Goal: Information Seeking & Learning: Learn about a topic

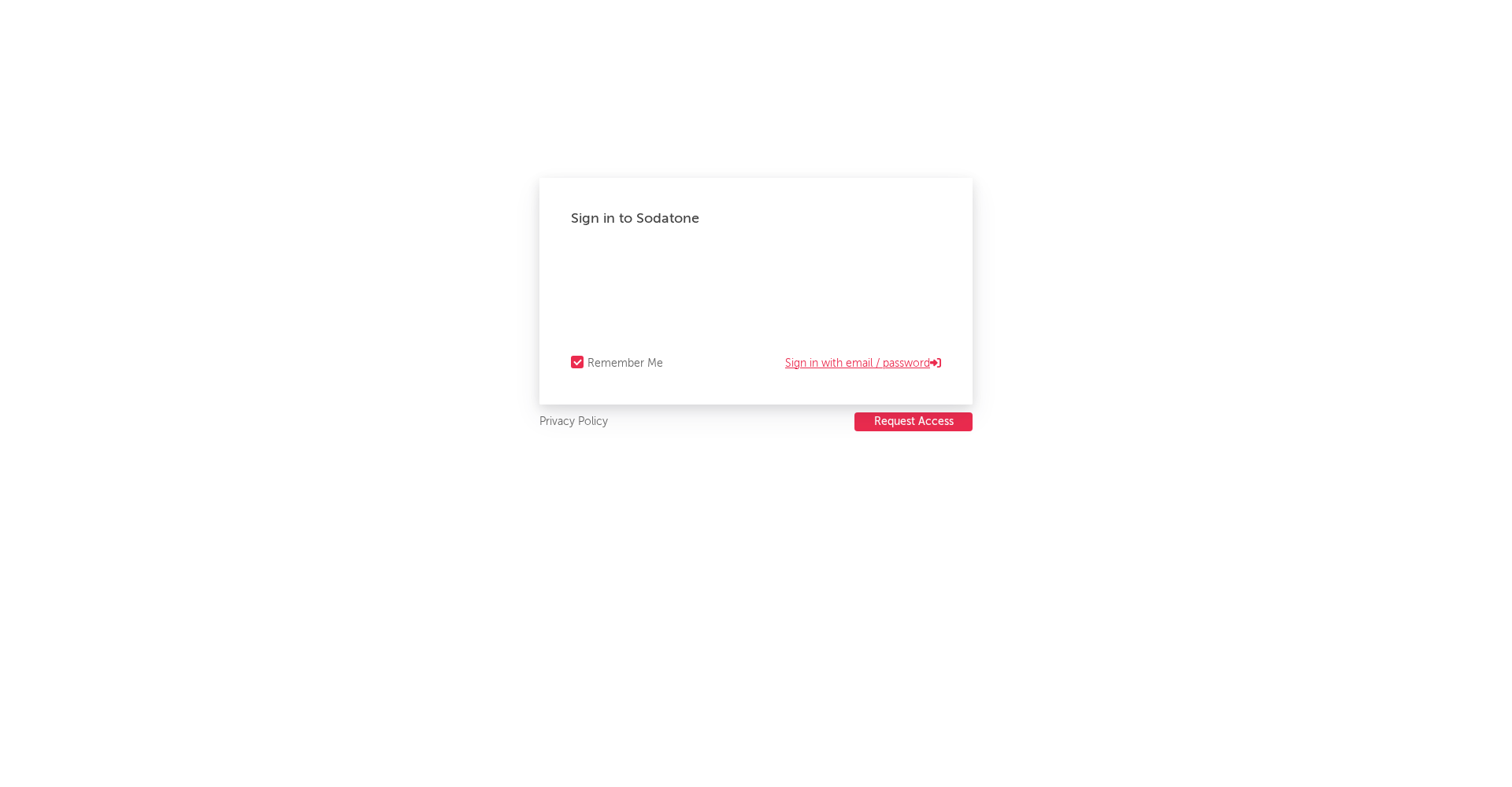
click at [849, 360] on link "Sign in with email / password" at bounding box center [863, 364] width 156 height 19
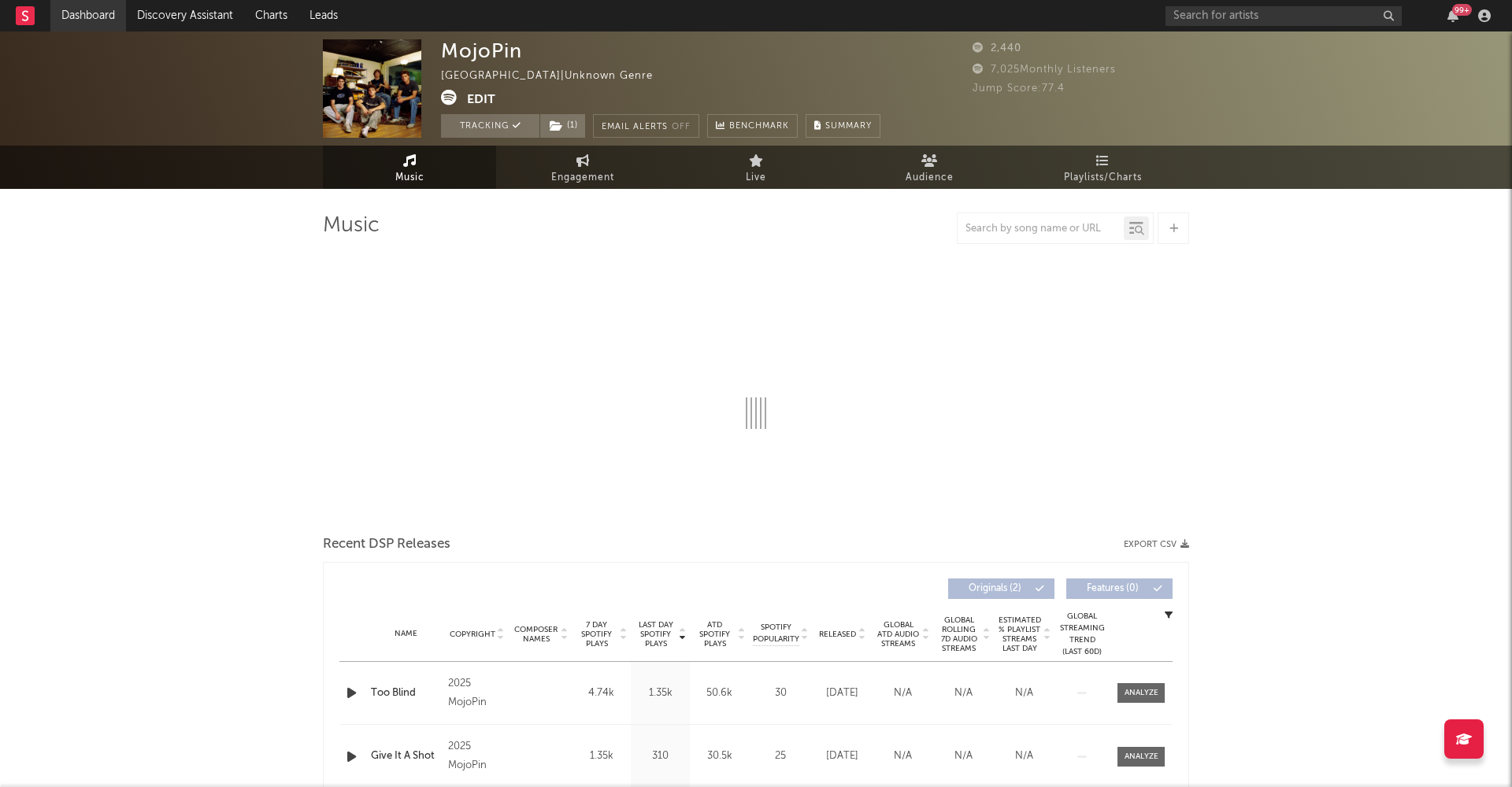
select select "1w"
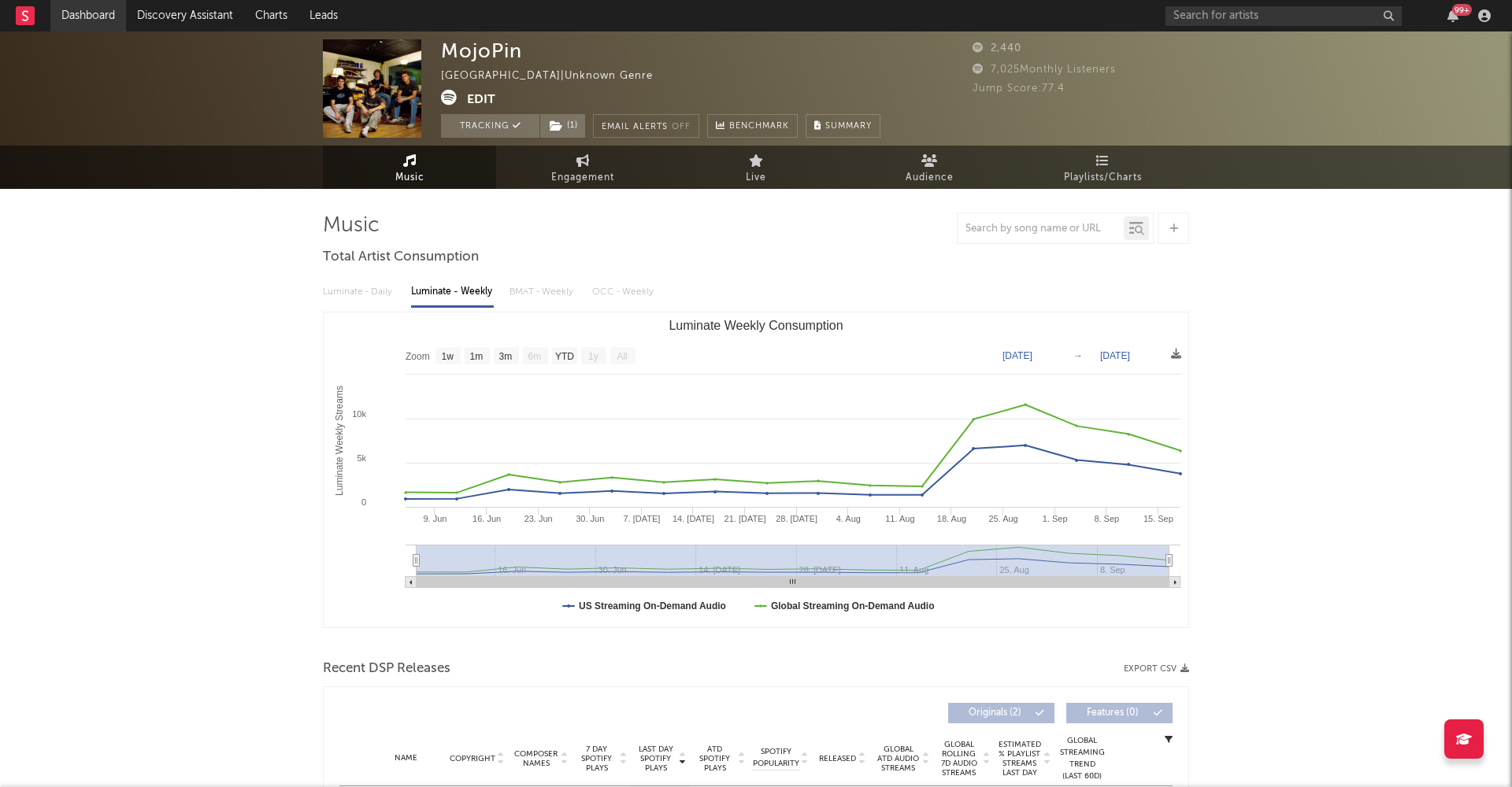
click at [102, 14] on link "Dashboard" at bounding box center [88, 15] width 75 height 31
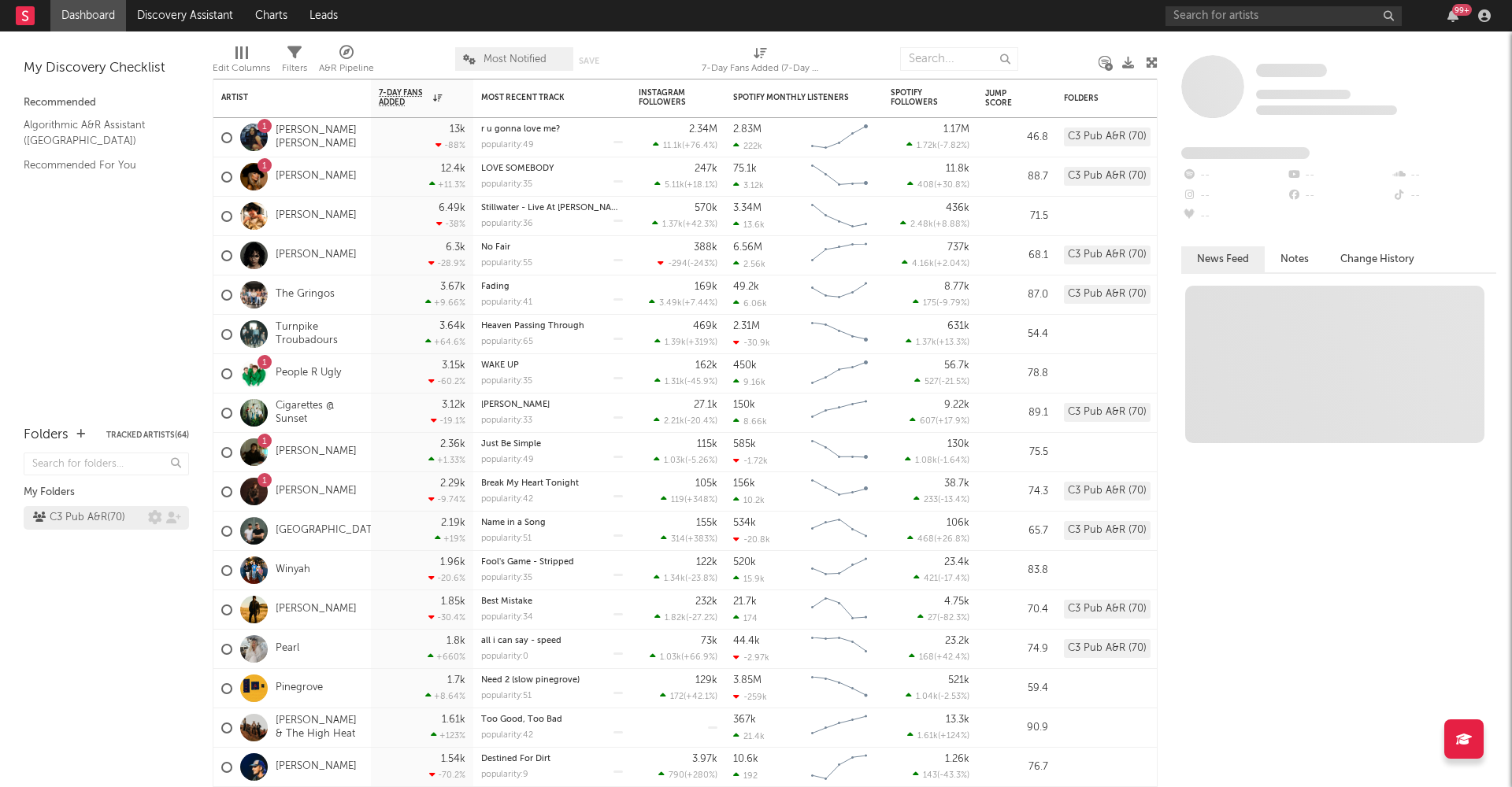
click at [101, 519] on div "C3 Pub A&R ( 70 )" at bounding box center [79, 518] width 92 height 19
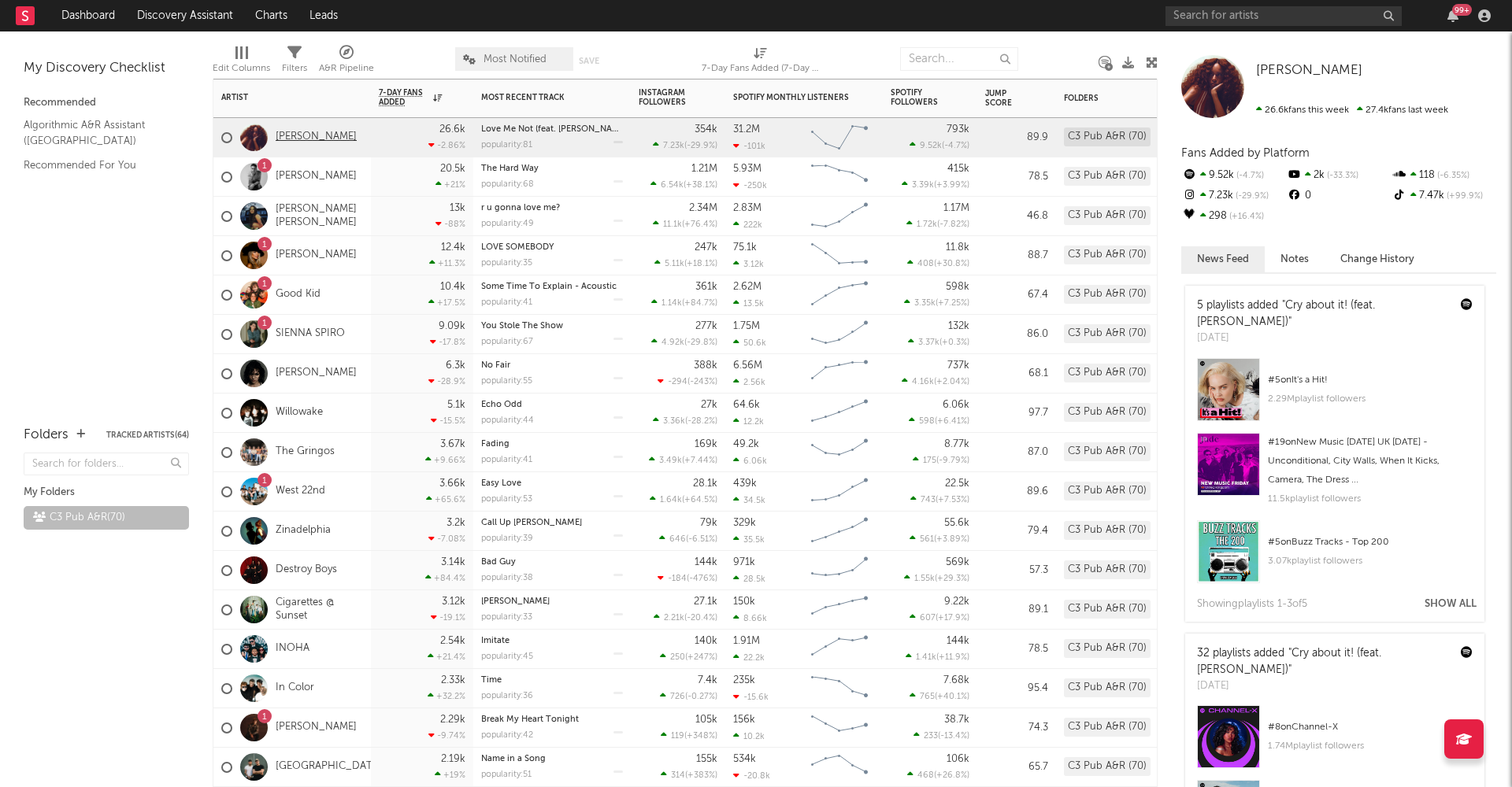
click at [314, 134] on link "[PERSON_NAME]" at bounding box center [316, 137] width 81 height 13
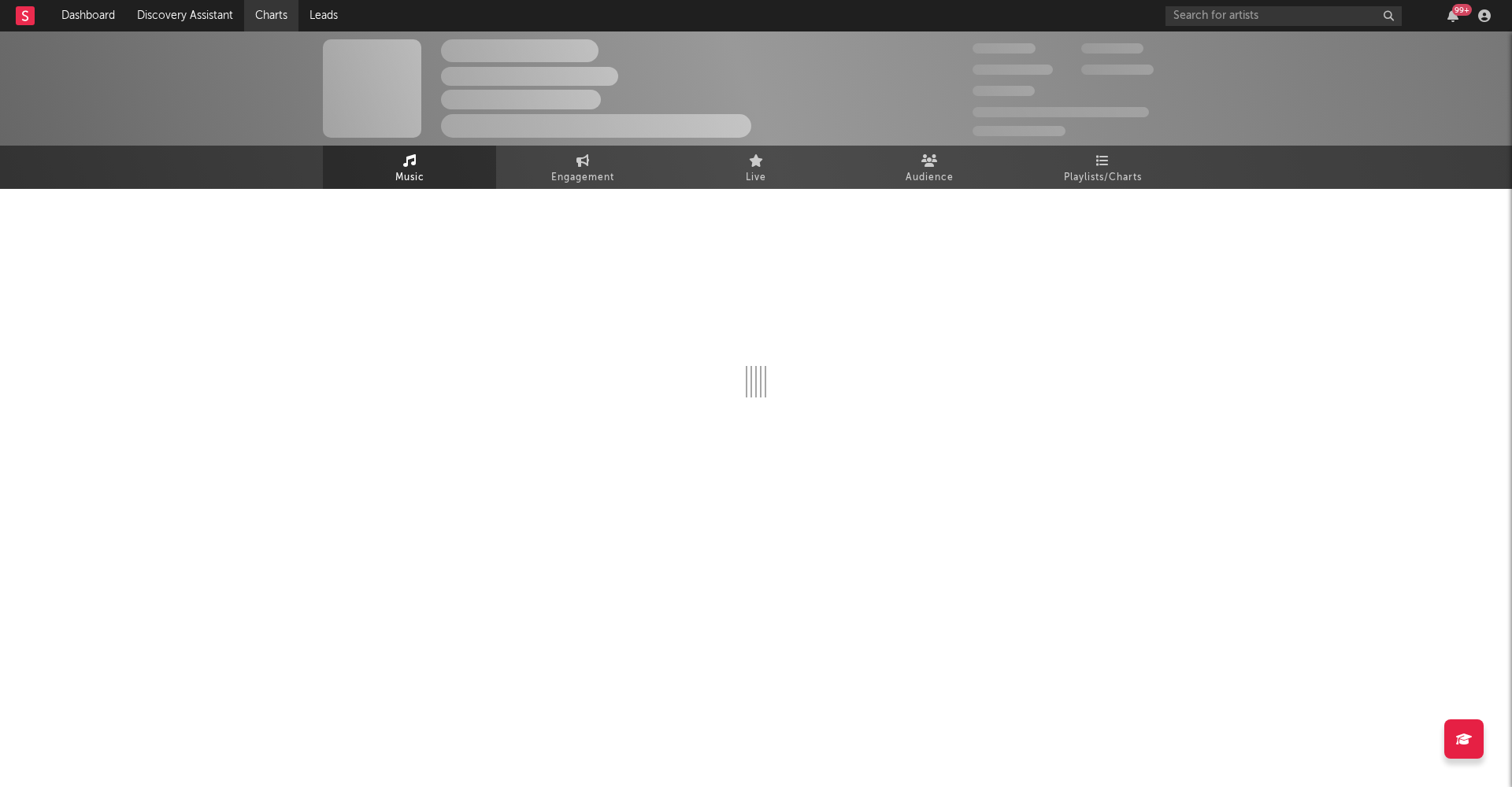
select select "6m"
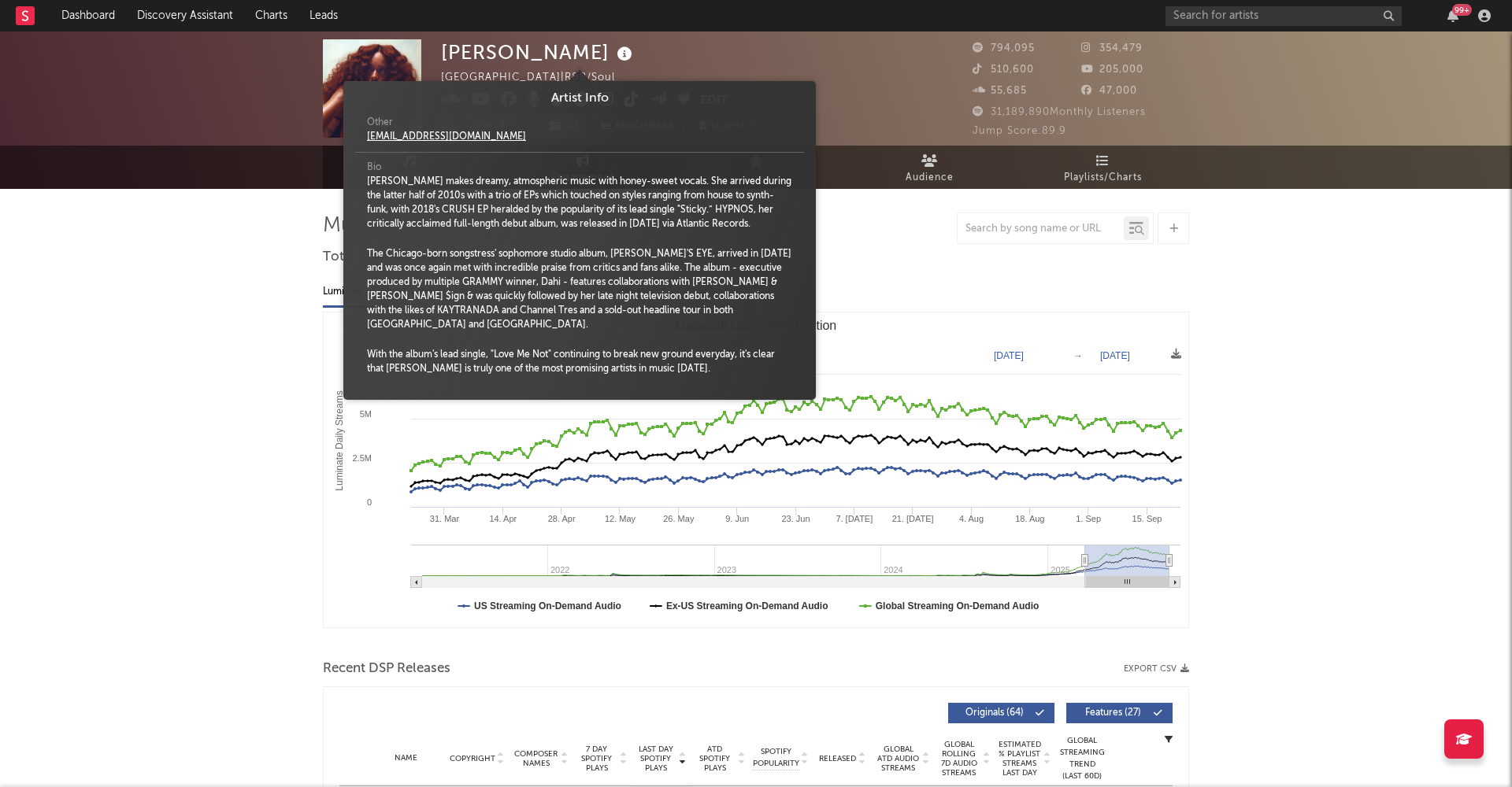
click at [613, 54] on icon at bounding box center [624, 53] width 23 height 22
click at [507, 48] on div "[PERSON_NAME]" at bounding box center [539, 51] width 195 height 26
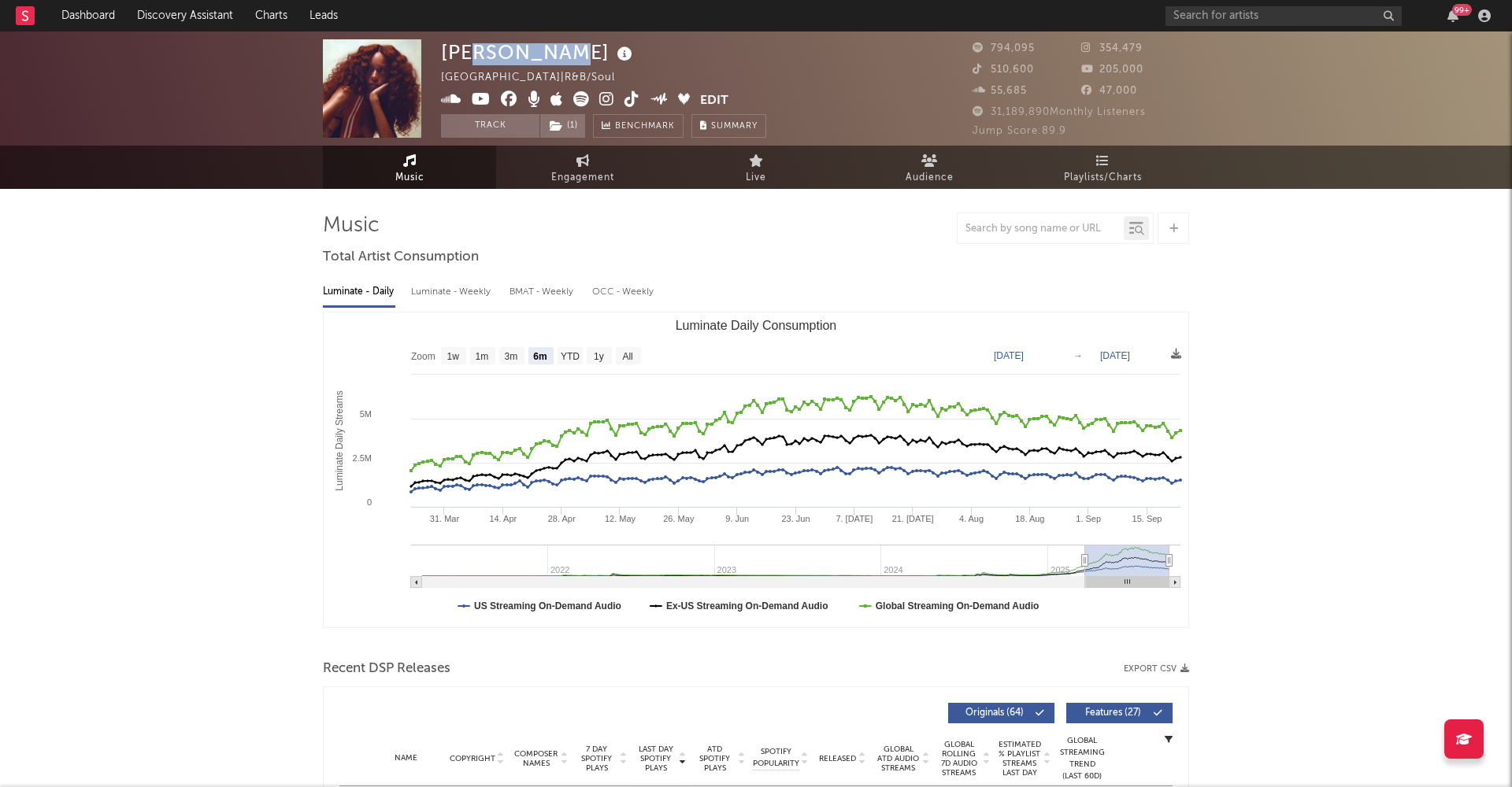
drag, startPoint x: 562, startPoint y: 56, endPoint x: 477, endPoint y: 57, distance: 85.0
click at [477, 57] on div "[PERSON_NAME]" at bounding box center [539, 51] width 195 height 26
click at [434, 68] on div "[PERSON_NAME] [GEOGRAPHIC_DATA] | R&B/Soul Edit Track ( 1 ) Benchmark Summary 7…" at bounding box center [756, 89] width 1512 height 114
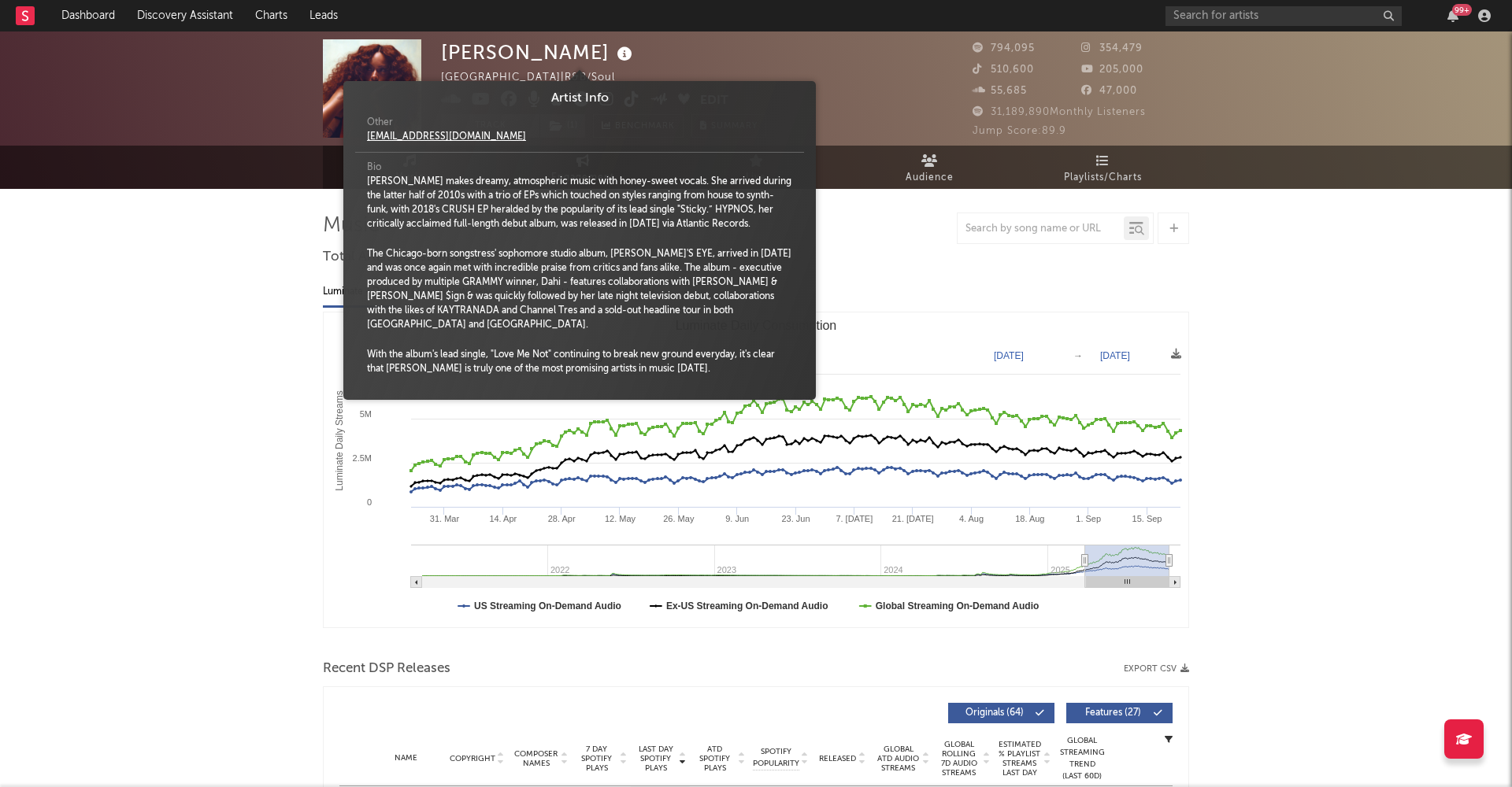
click at [613, 55] on icon at bounding box center [624, 53] width 23 height 22
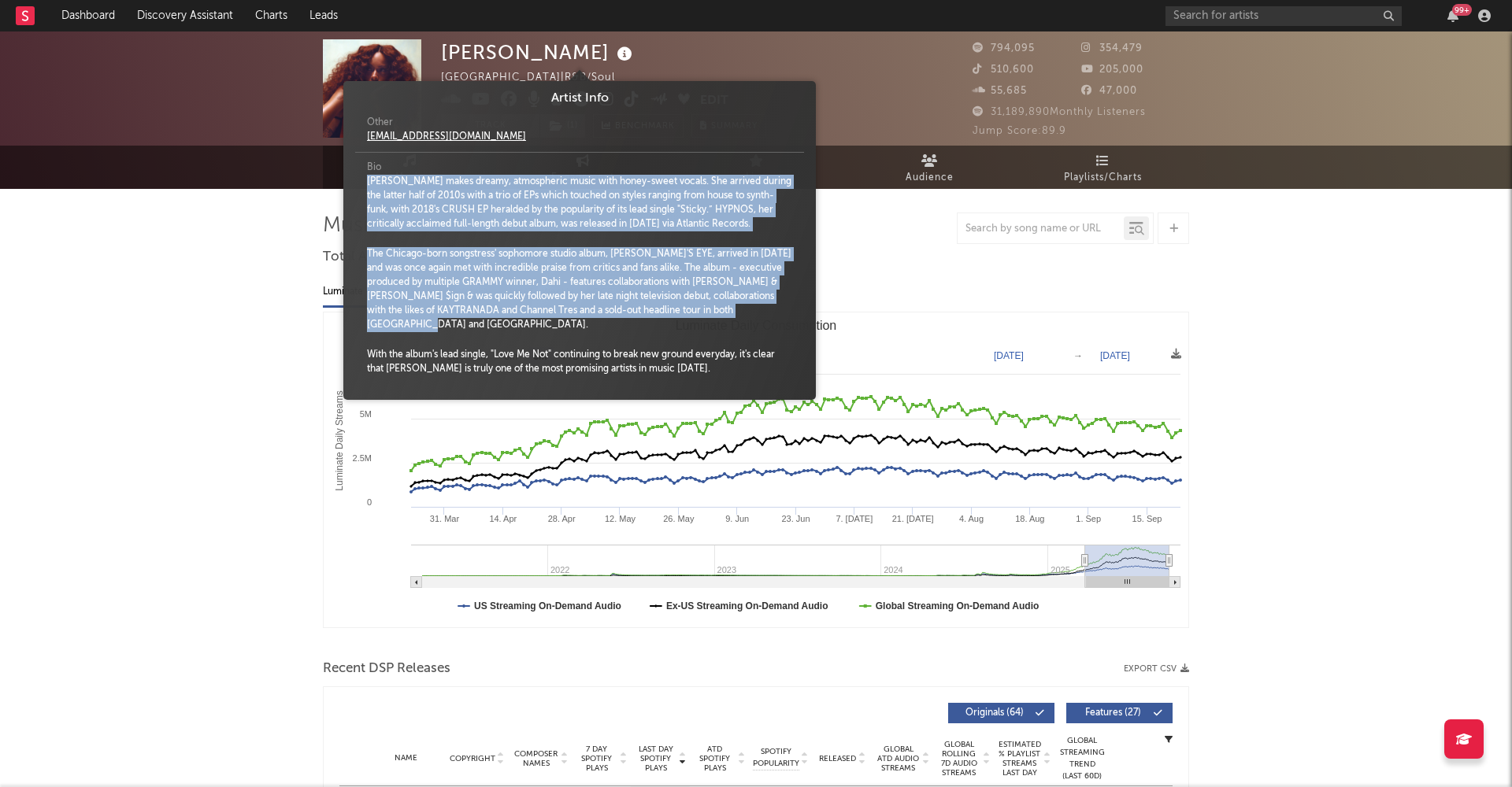
drag, startPoint x: 789, startPoint y: 314, endPoint x: 360, endPoint y: 175, distance: 451.0
click at [360, 175] on div "Bio [PERSON_NAME] makes dreamy, atmospheric music with honey-sweet vocals. She …" at bounding box center [579, 272] width 449 height 239
copy div "[PERSON_NAME] makes dreamy, atmospheric music with honey-sweet vocals. She arri…"
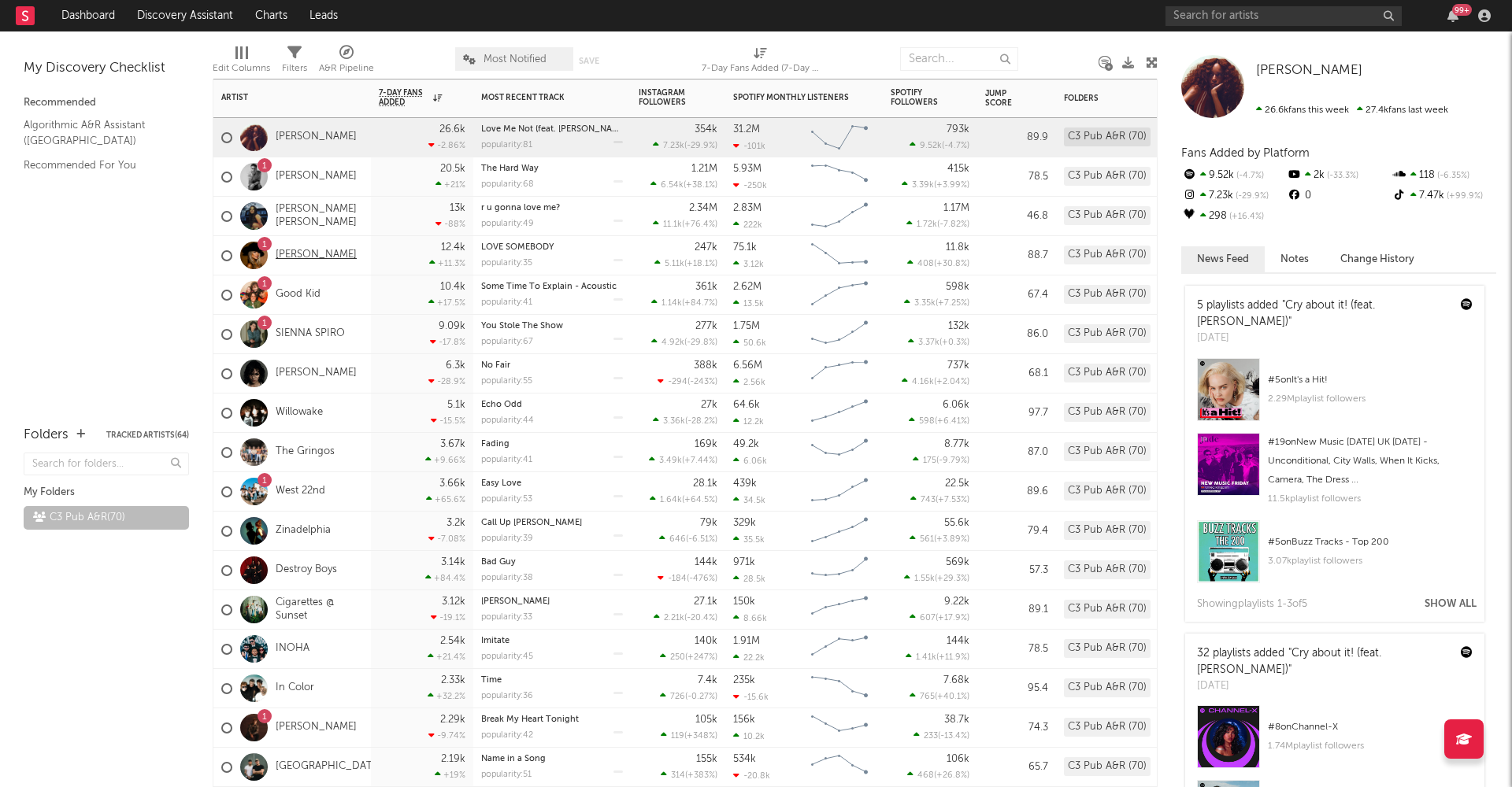
click at [319, 254] on link "[PERSON_NAME]" at bounding box center [316, 255] width 81 height 13
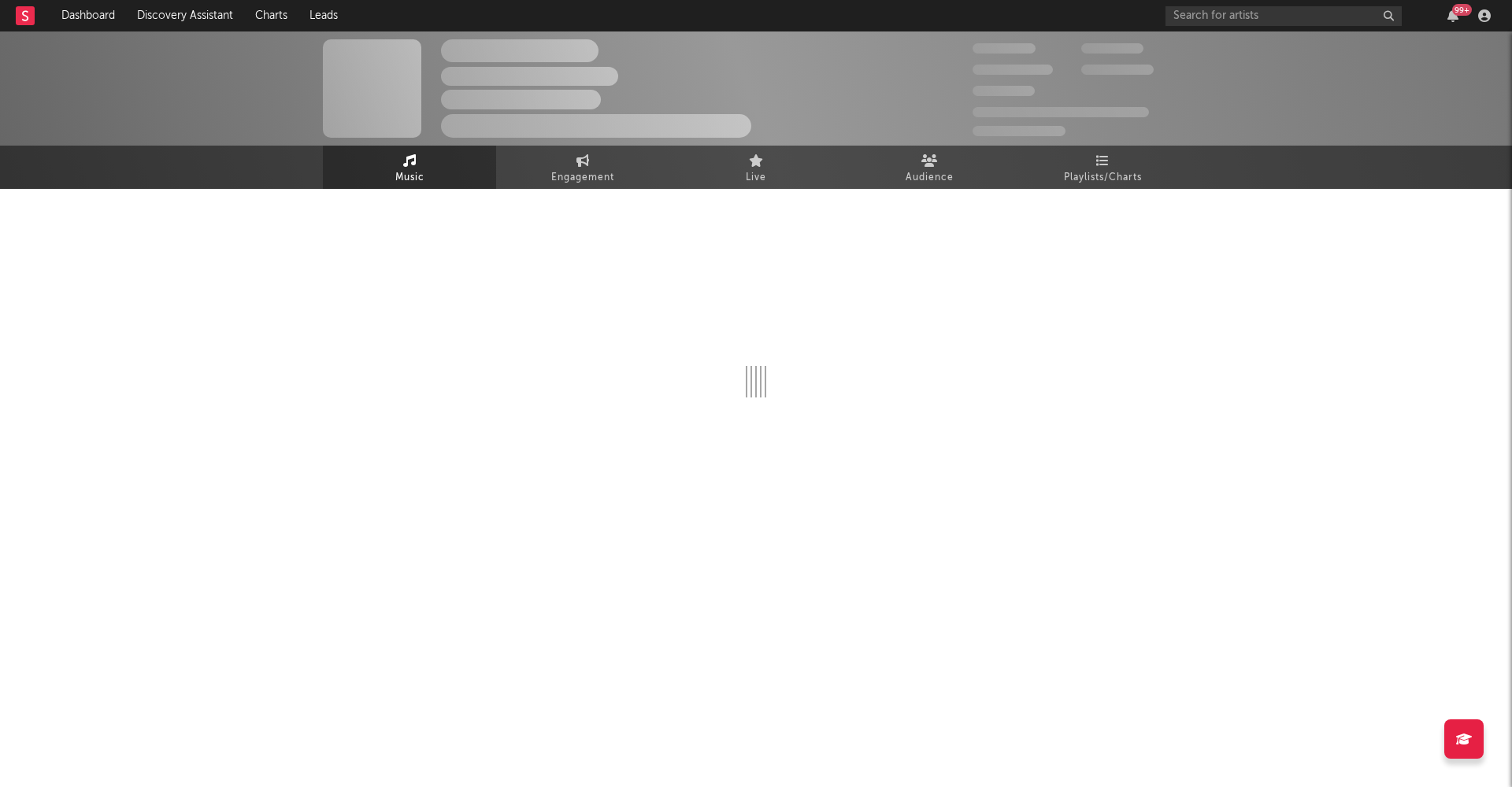
select select "6m"
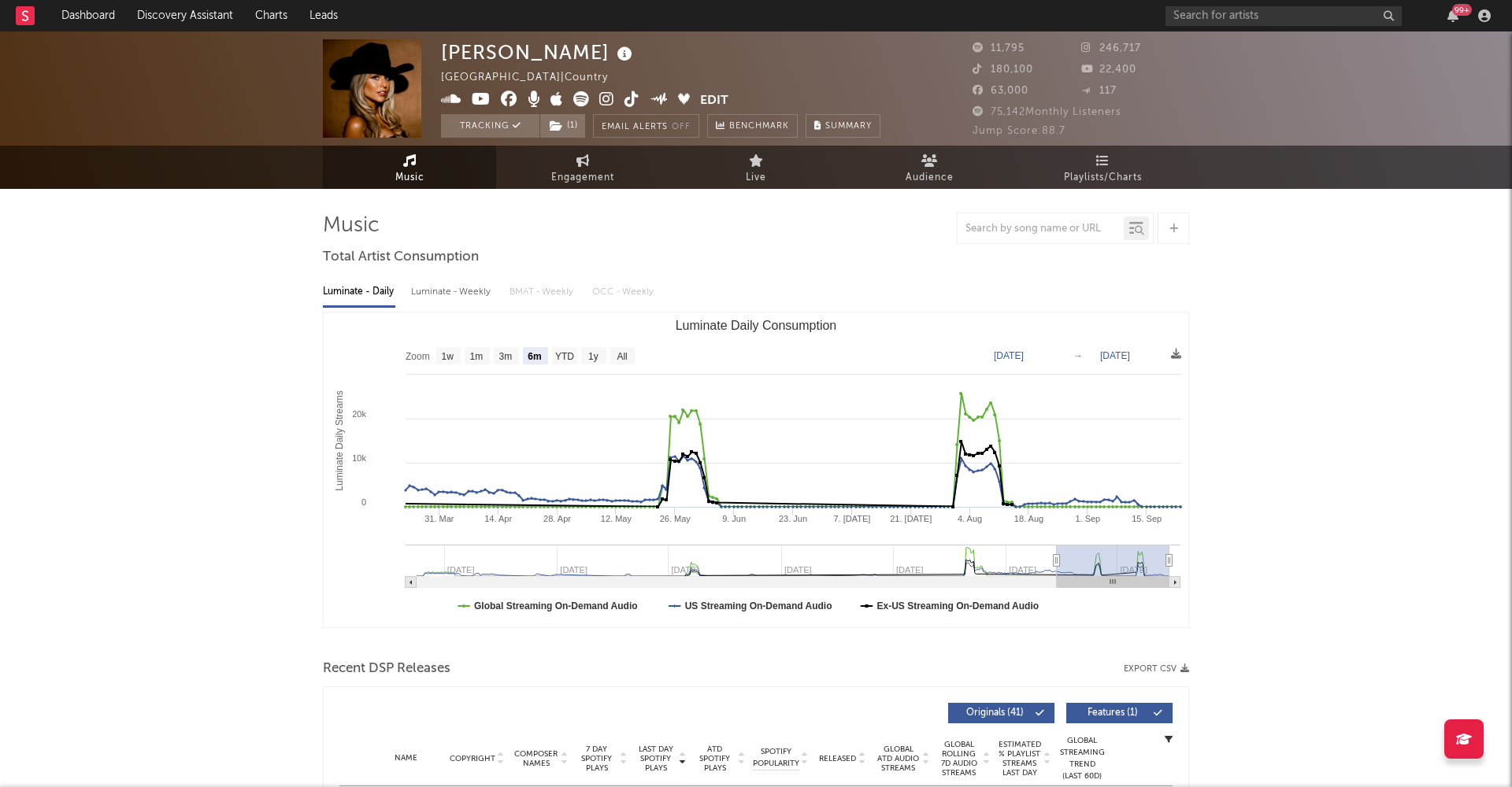
click at [613, 57] on icon at bounding box center [624, 53] width 23 height 22
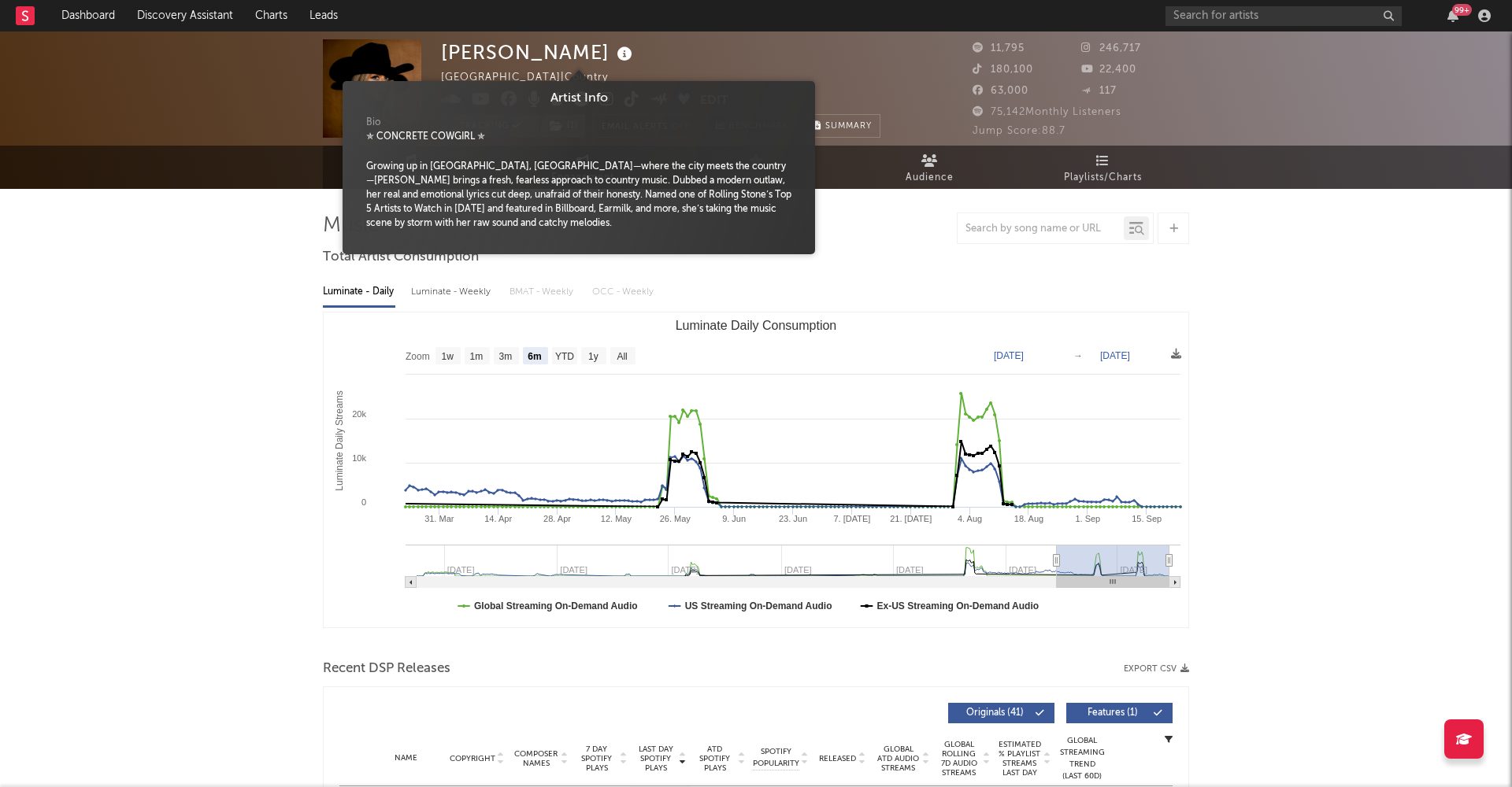
click at [613, 53] on icon at bounding box center [624, 53] width 23 height 22
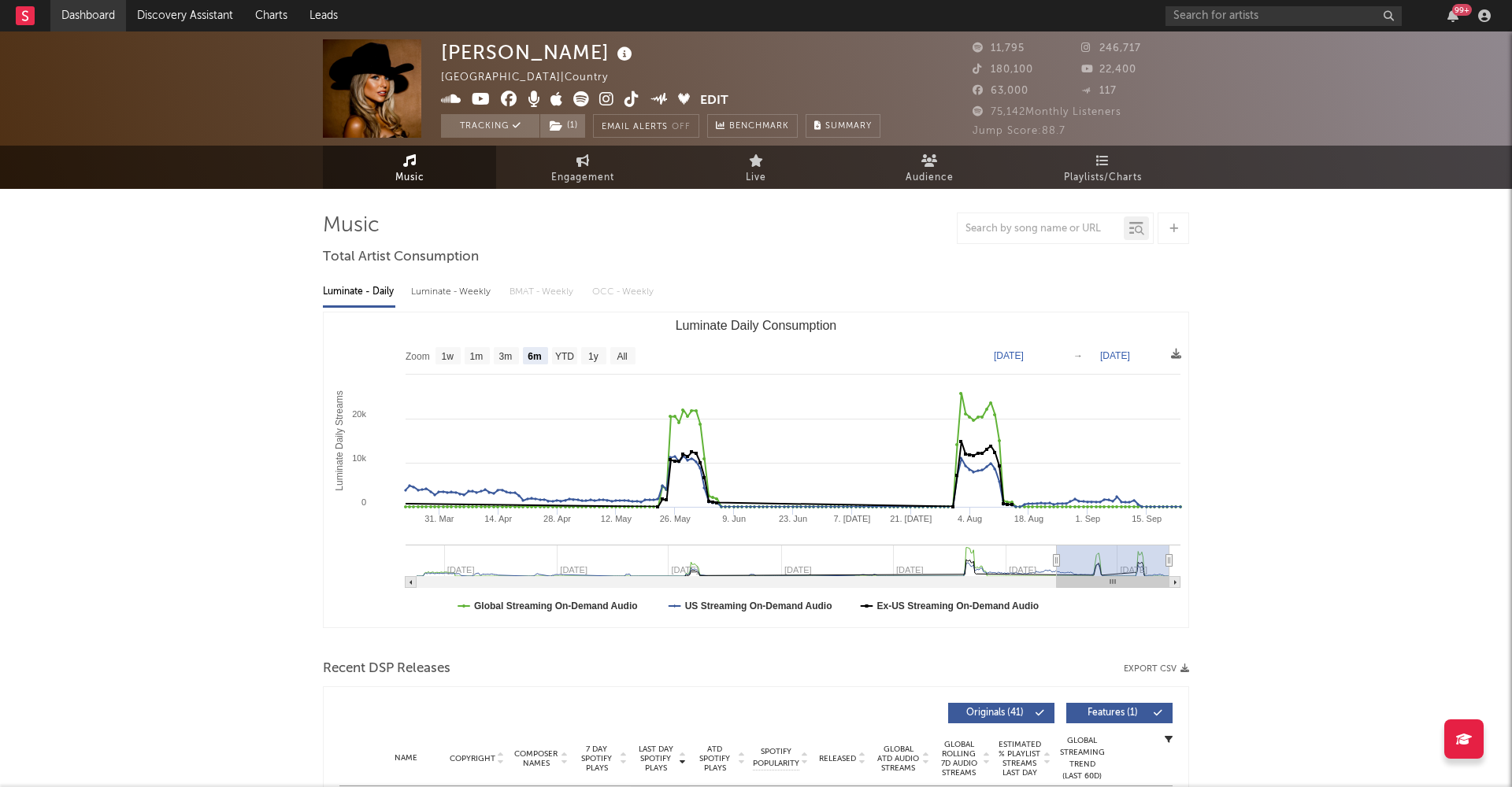
click at [104, 8] on link "Dashboard" at bounding box center [88, 15] width 75 height 31
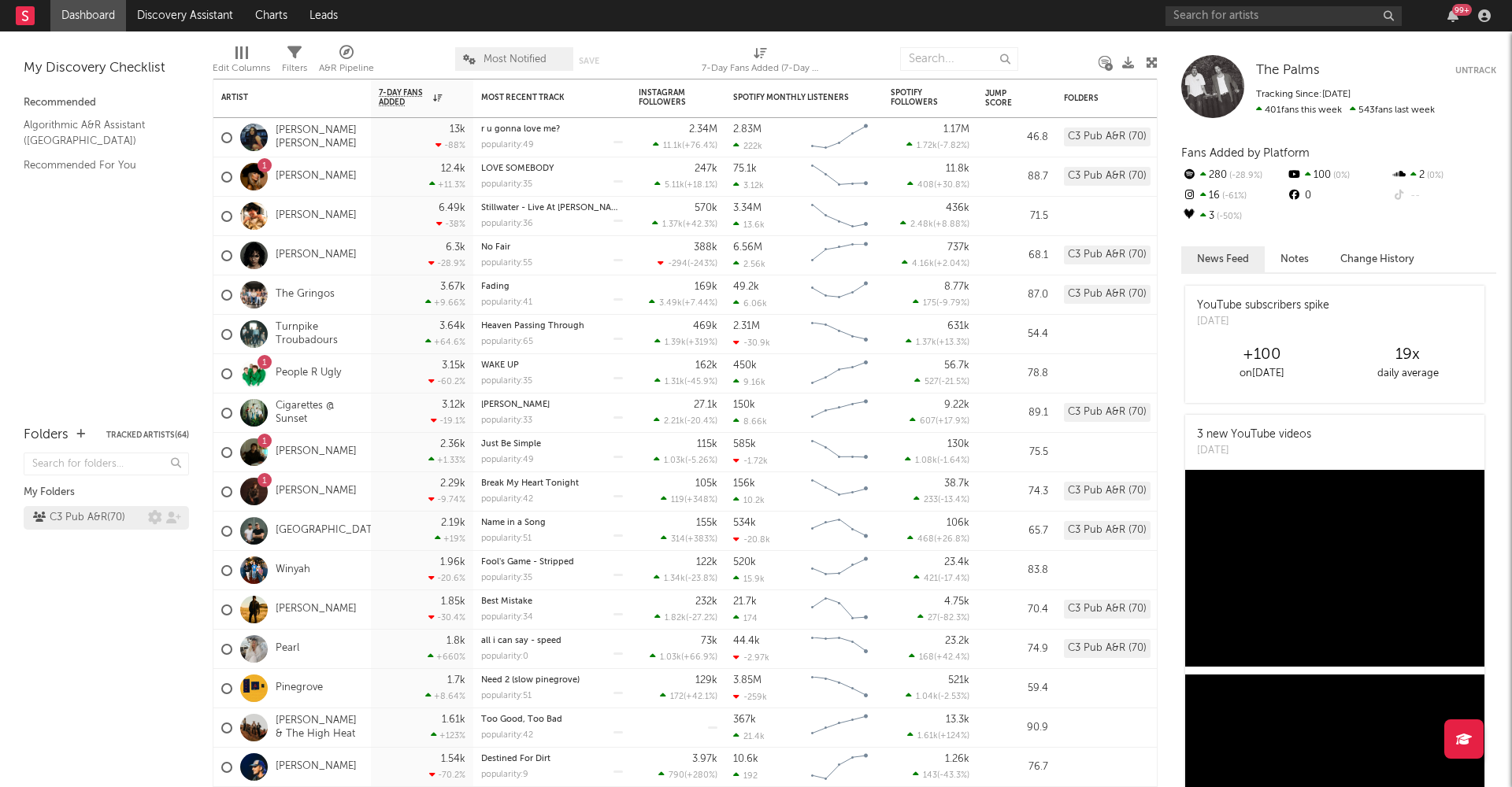
click at [87, 516] on div "C3 Pub A&R ( 70 )" at bounding box center [79, 518] width 92 height 19
